Goal: Find specific page/section: Find specific page/section

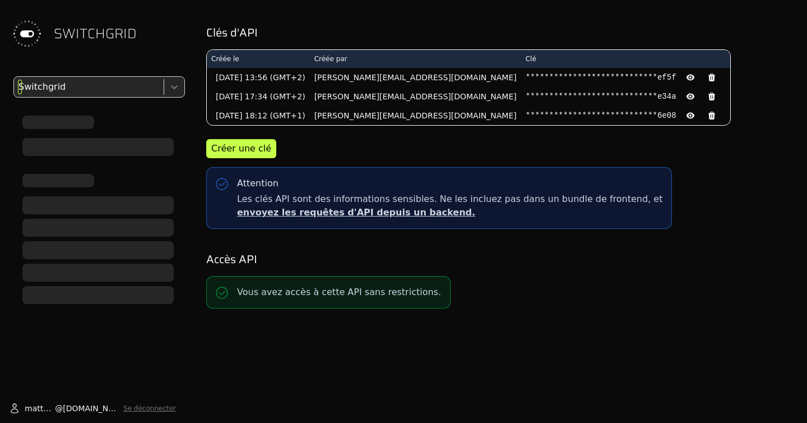
click at [103, 91] on div at bounding box center [87, 87] width 143 height 16
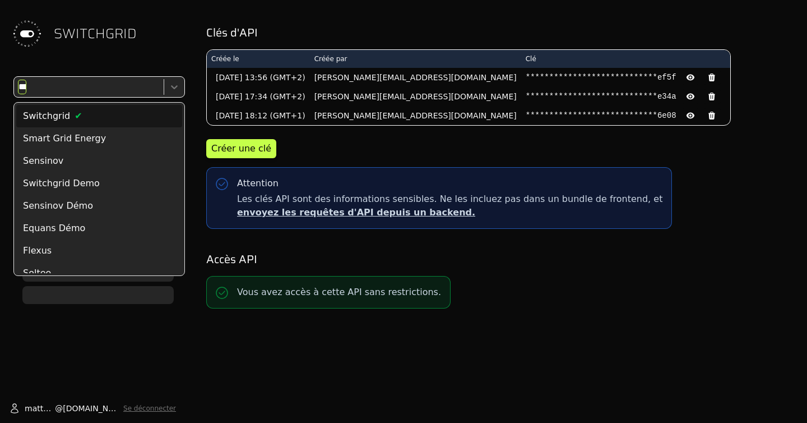
type input "****"
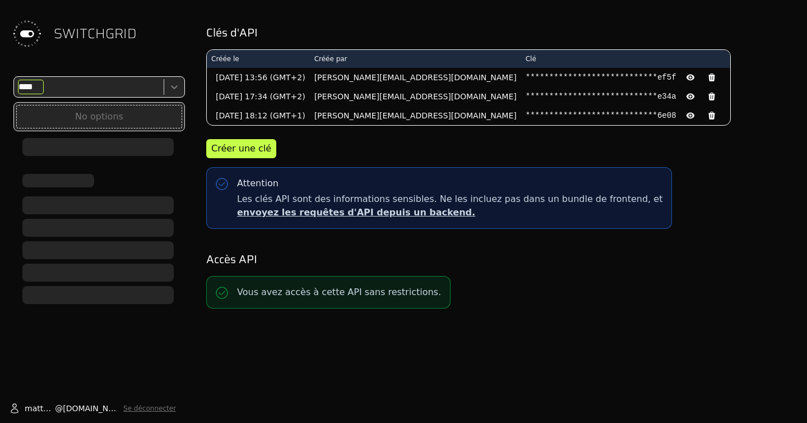
click at [101, 116] on div "No options" at bounding box center [99, 117] width 166 height 24
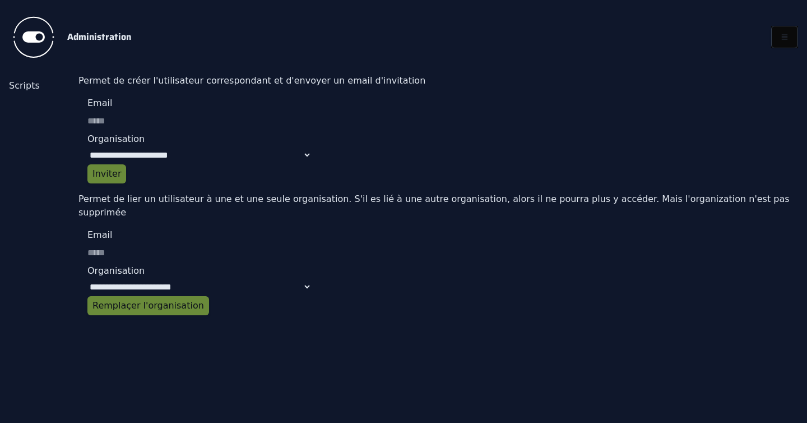
click at [22, 84] on link "Scripts" at bounding box center [39, 85] width 61 height 13
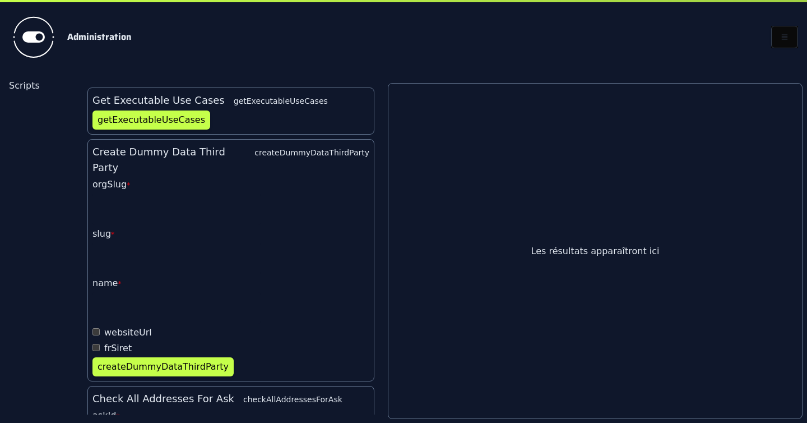
click at [52, 22] on icon at bounding box center [34, 37] width 56 height 56
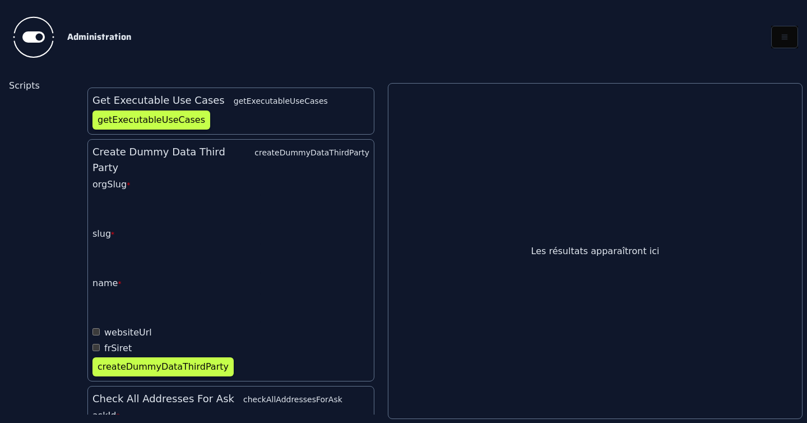
click at [99, 36] on h2 "Administration" at bounding box center [410, 36] width 686 height 13
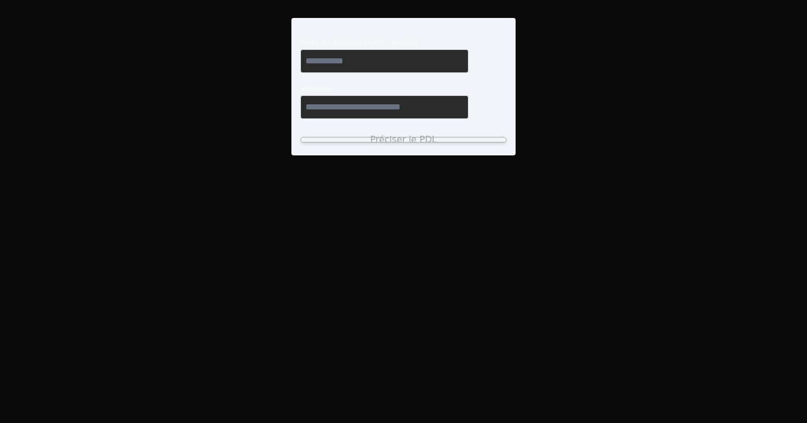
click at [680, 12] on body "Nom ou Dénomination sociale Adresse Préciser le PDL" at bounding box center [403, 211] width 807 height 423
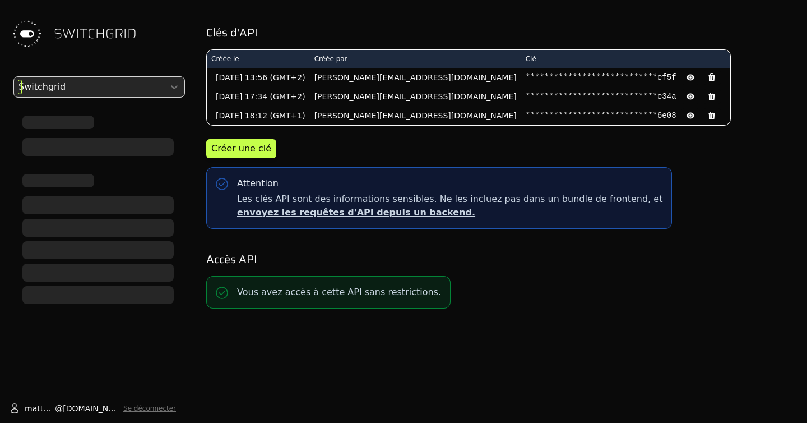
click at [115, 86] on div at bounding box center [87, 87] width 143 height 16
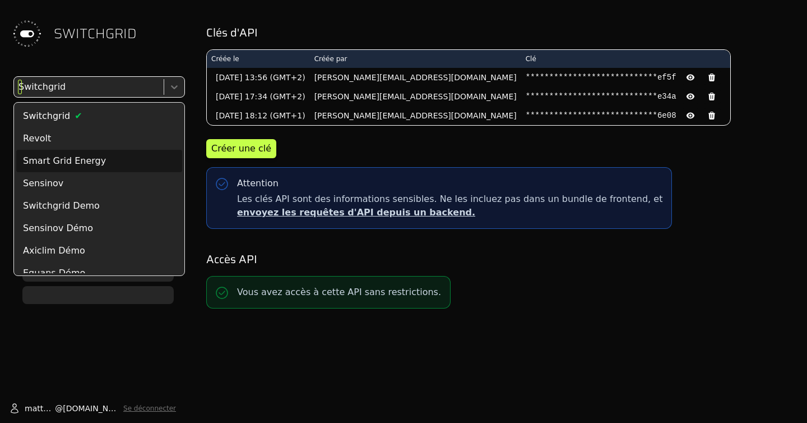
click at [79, 151] on div "Smart Grid Energy" at bounding box center [99, 161] width 166 height 22
